Goal: Find specific page/section: Find specific page/section

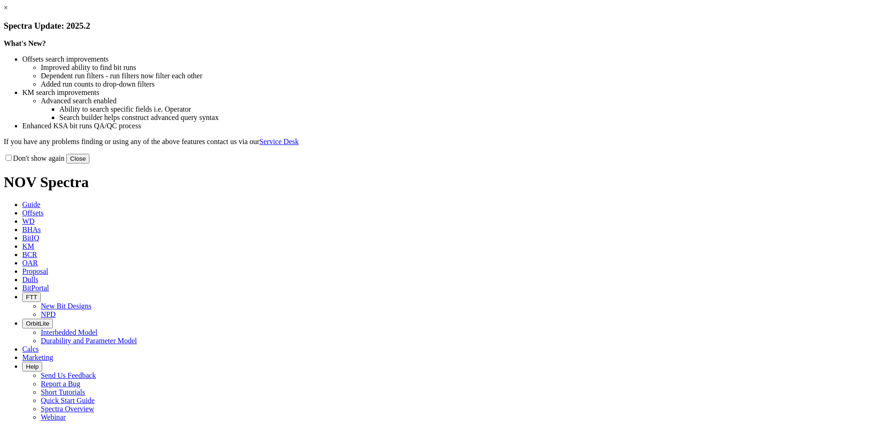
click at [89, 164] on button "Close" at bounding box center [77, 159] width 23 height 10
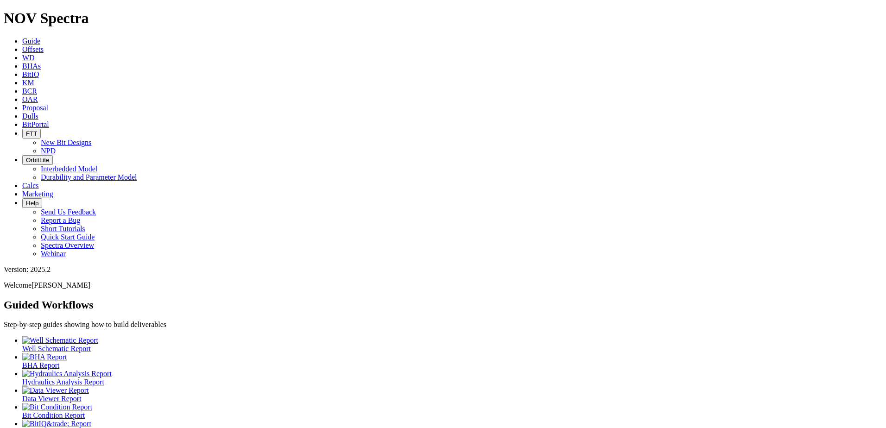
click at [38, 112] on span "Dulls" at bounding box center [30, 116] width 16 height 8
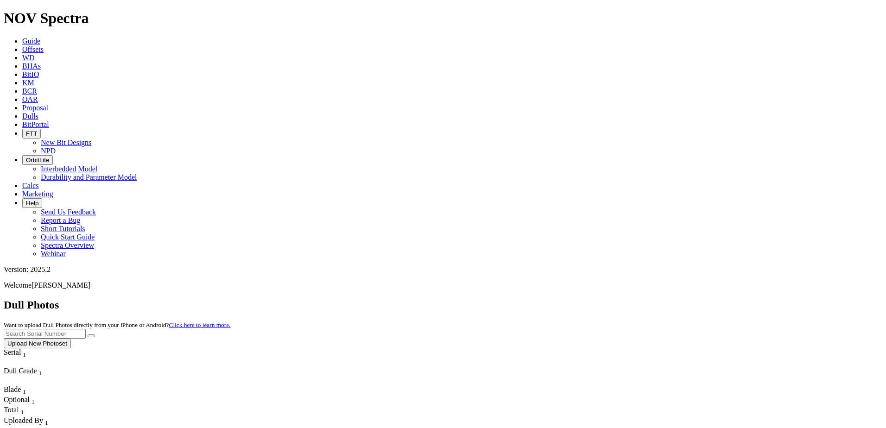
click at [86, 329] on input "text" at bounding box center [45, 334] width 82 height 10
paste input "A304059"
click at [91, 336] on icon "submit" at bounding box center [91, 336] width 0 height 0
click at [86, 329] on input "A304059" at bounding box center [45, 334] width 82 height 10
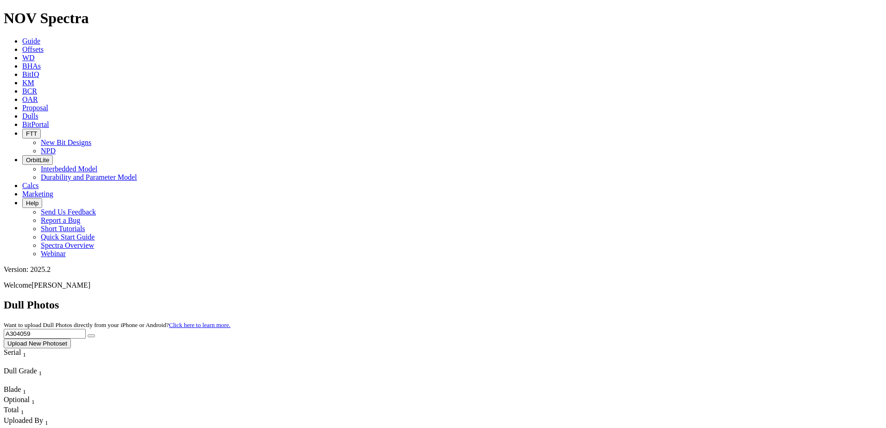
click at [86, 329] on input "A304059" at bounding box center [45, 334] width 82 height 10
click at [95, 334] on button "submit" at bounding box center [91, 335] width 7 height 3
click at [86, 329] on input "A283631" at bounding box center [45, 334] width 82 height 10
click at [743, 299] on div "Dull Photos Want to upload Dull Photos directly from your iPhone or Android? Cl…" at bounding box center [443, 324] width 878 height 50
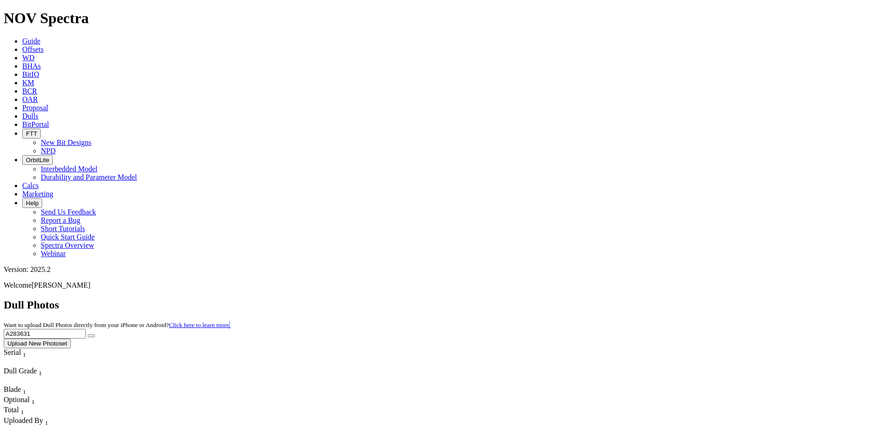
click at [743, 299] on div "Dull Photos Want to upload Dull Photos directly from your iPhone or Android? Cl…" at bounding box center [443, 324] width 878 height 50
click at [86, 329] on input "A283631" at bounding box center [45, 334] width 82 height 10
paste input "30435"
type input "A304351"
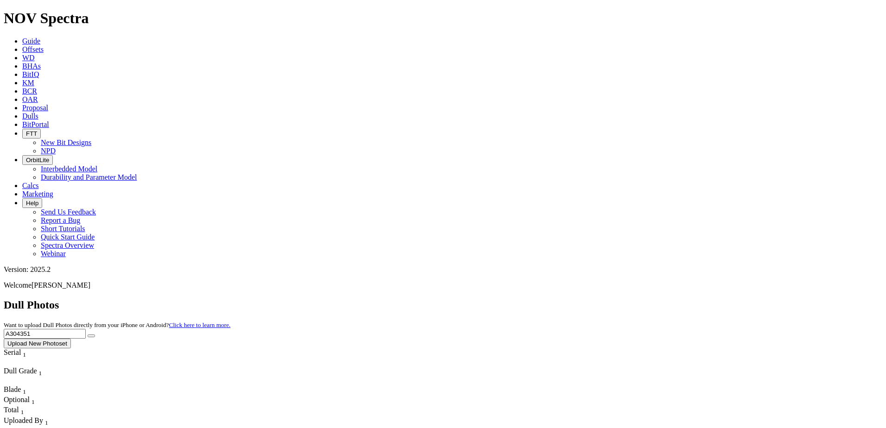
click at [91, 336] on icon "submit" at bounding box center [91, 336] width 0 height 0
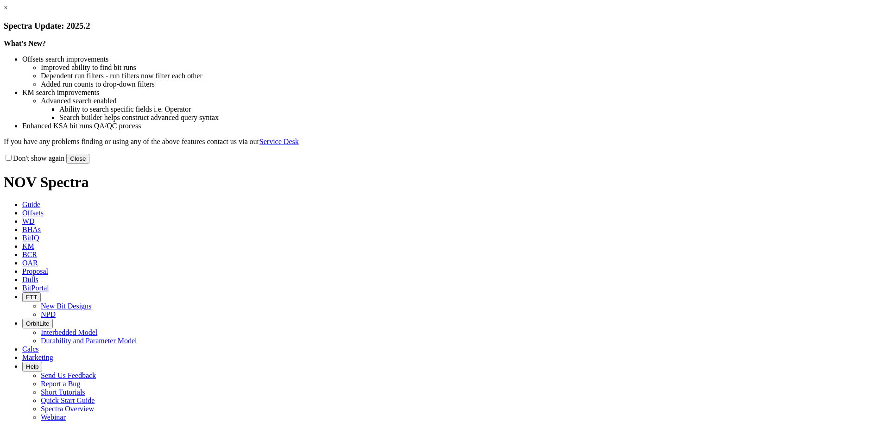
click at [8, 12] on link "×" at bounding box center [6, 8] width 4 height 8
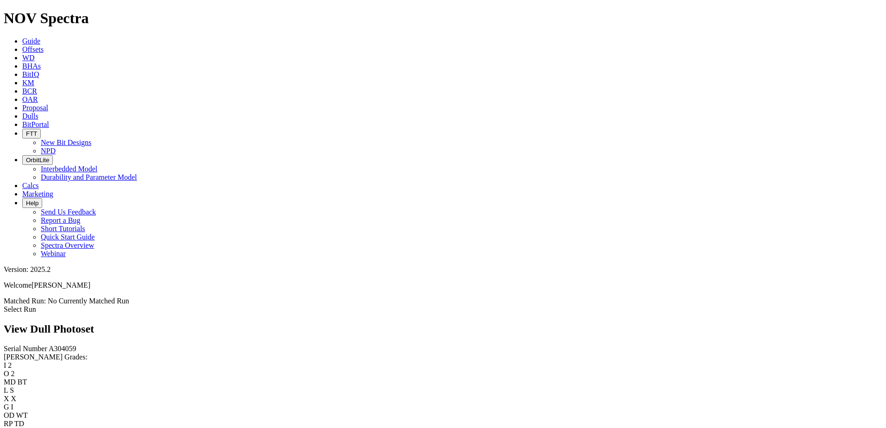
scroll to position [1482, 0]
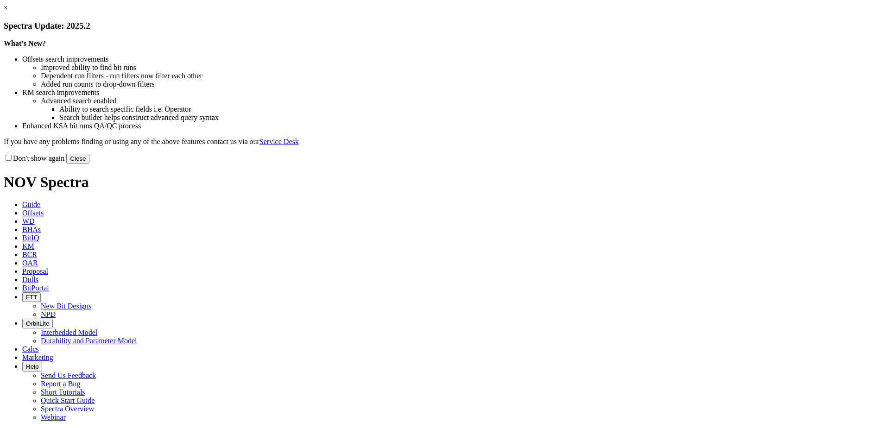
click at [89, 164] on button "Close" at bounding box center [77, 159] width 23 height 10
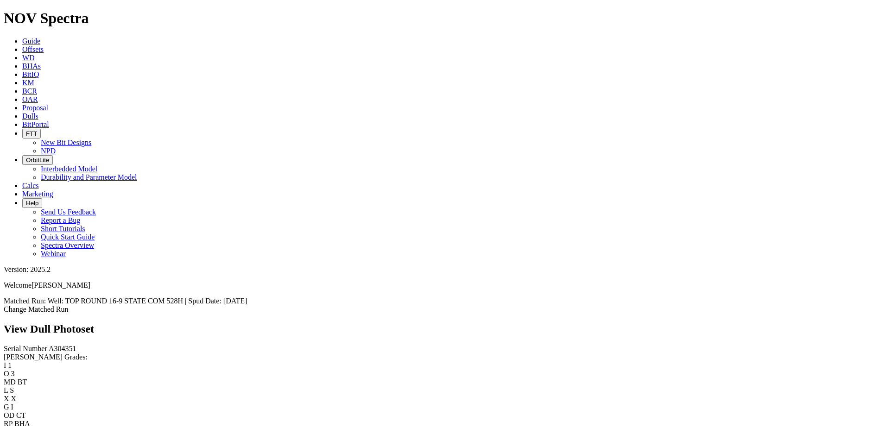
click at [49, 345] on span "A304351" at bounding box center [63, 349] width 28 height 8
copy span "A304351"
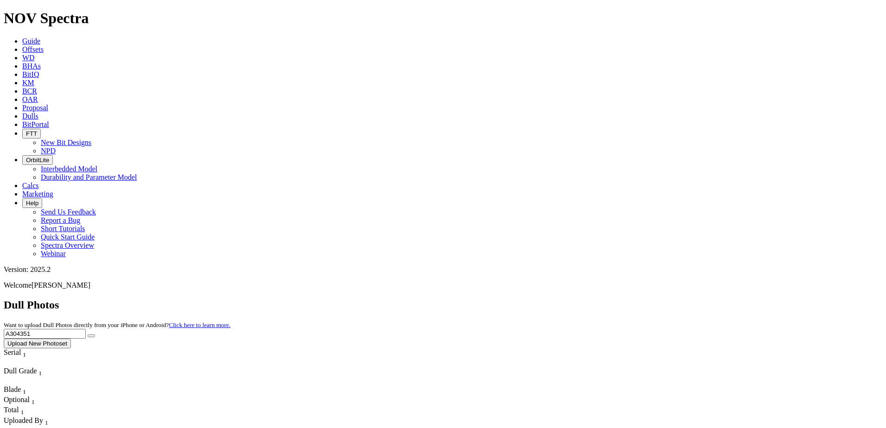
click at [86, 329] on input "A304351" at bounding box center [45, 334] width 82 height 10
type input "A320177"
click at [95, 334] on button "submit" at bounding box center [91, 335] width 7 height 3
